Goal: Information Seeking & Learning: Learn about a topic

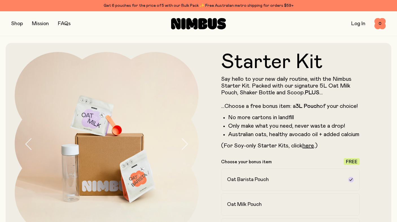
click at [17, 23] on button "button" at bounding box center [17, 24] width 12 height 8
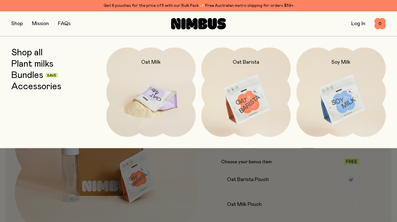
click at [167, 90] on img at bounding box center [152, 99] width 90 height 105
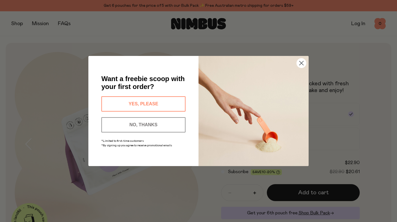
click at [170, 125] on button "NO, THANKS" at bounding box center [143, 124] width 84 height 15
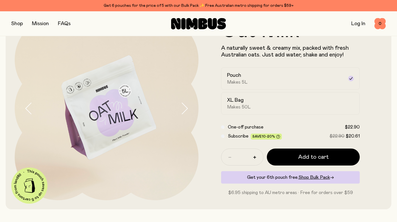
scroll to position [33, 0]
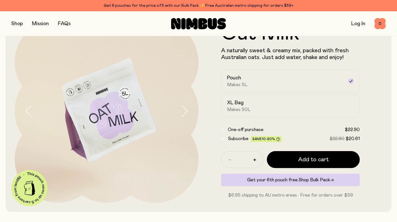
click at [314, 181] on span "Shop Bulk Pack" at bounding box center [315, 180] width 32 height 5
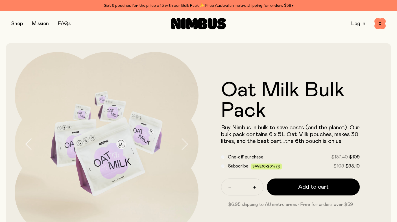
click at [41, 24] on link "Mission" at bounding box center [40, 23] width 17 height 5
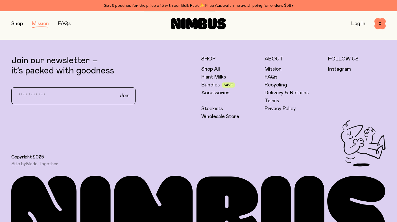
scroll to position [1057, 0]
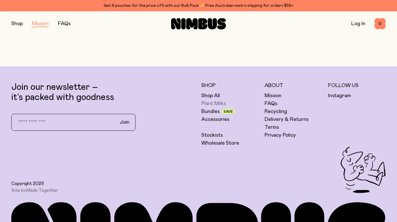
click at [218, 103] on link "Plant Milks" at bounding box center [213, 103] width 25 height 7
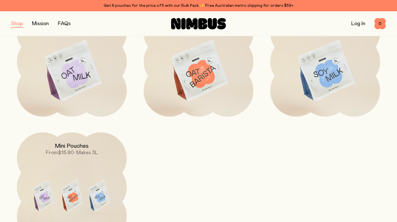
scroll to position [12, 0]
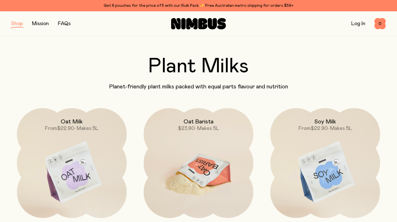
click at [195, 161] on img at bounding box center [199, 172] width 110 height 129
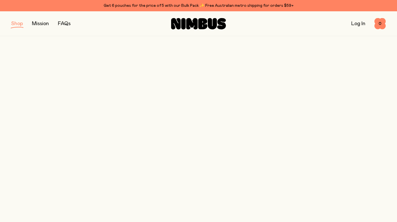
scroll to position [12, 0]
